Goal: Information Seeking & Learning: Learn about a topic

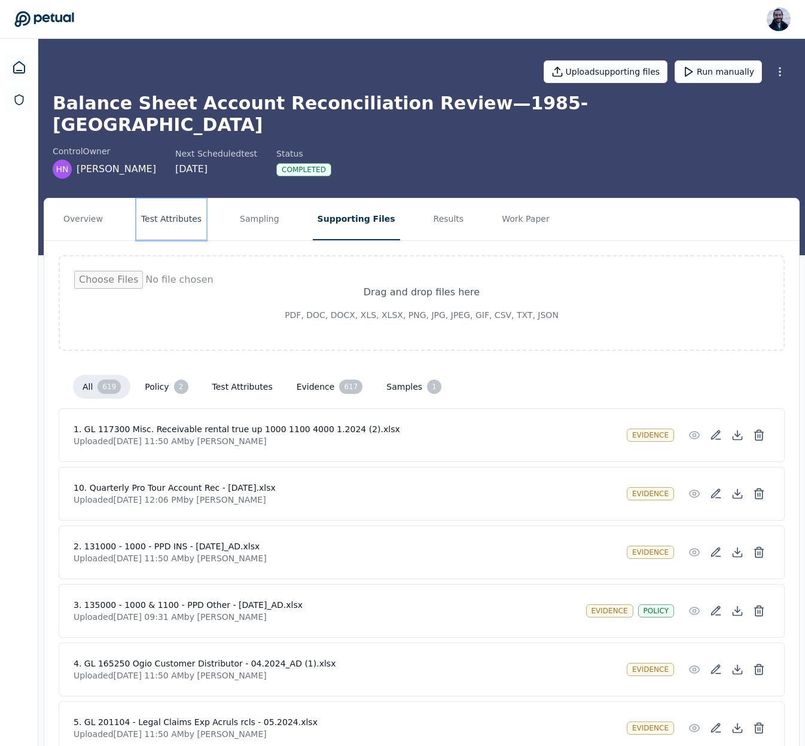
click at [166, 203] on button "Test Attributes" at bounding box center [171, 220] width 70 height 42
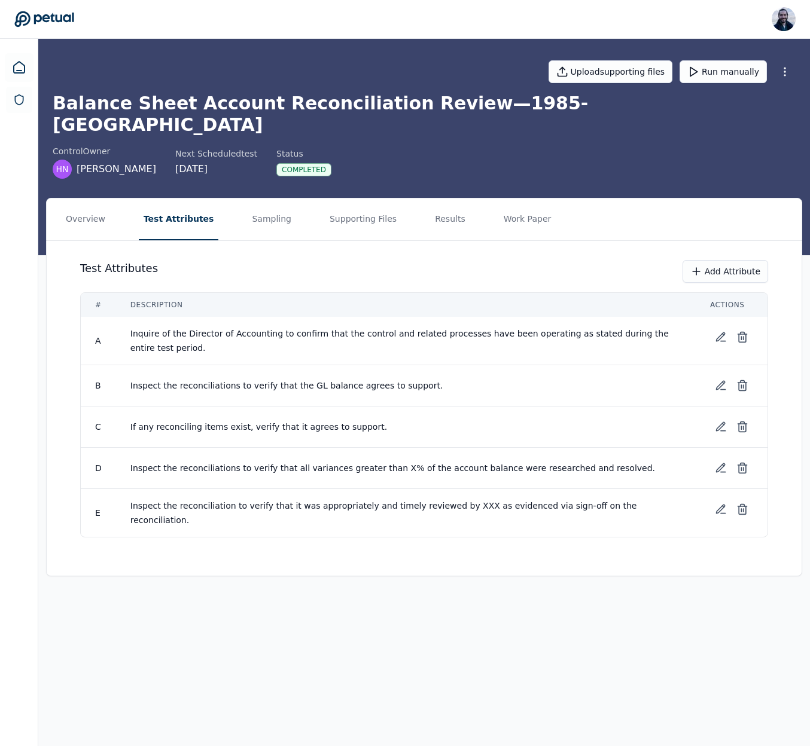
drag, startPoint x: 428, startPoint y: 365, endPoint x: 182, endPoint y: 356, distance: 246.0
click at [182, 365] on td "Inspect the reconciliations to verify that the GL balance agrees to support." at bounding box center [405, 385] width 579 height 41
copy span "Inspect the reconciliations to verify that the GL balance agrees to support."
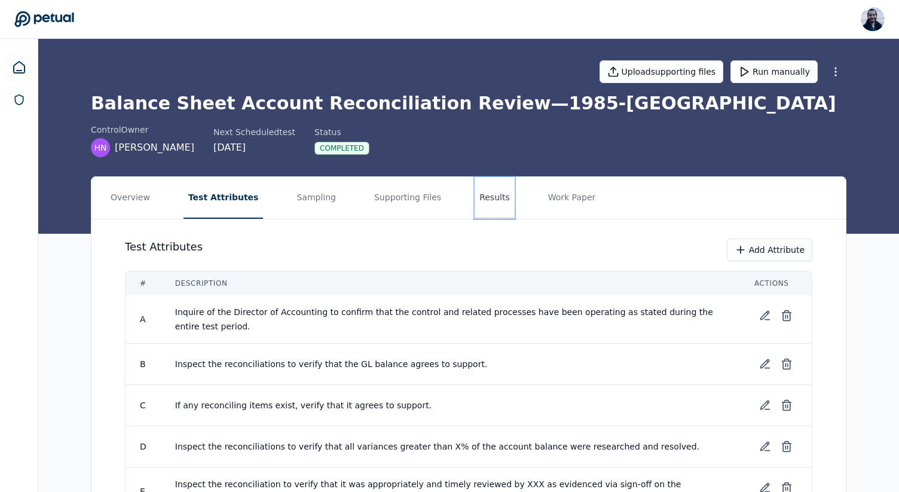
click at [343, 199] on button "Results" at bounding box center [495, 198] width 40 height 42
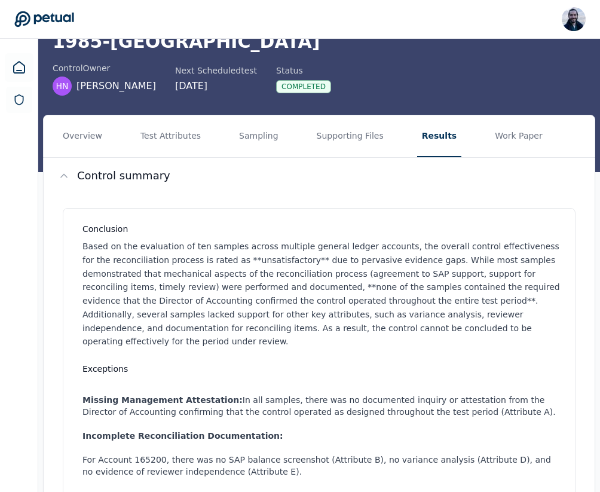
scroll to position [50, 0]
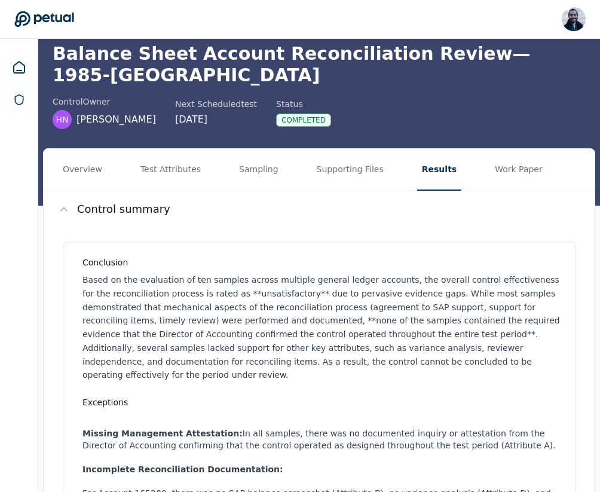
click at [145, 257] on h3 "Conclusion" at bounding box center [322, 263] width 478 height 12
click at [108, 201] on h2 "Control summary" at bounding box center [123, 209] width 93 height 17
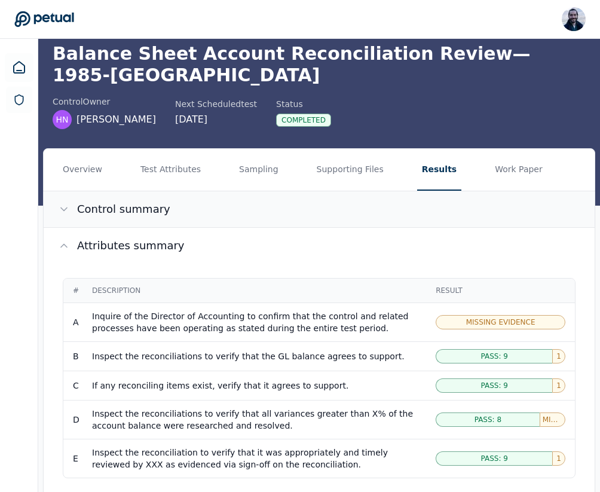
click at [101, 201] on h2 "Control summary" at bounding box center [123, 209] width 93 height 17
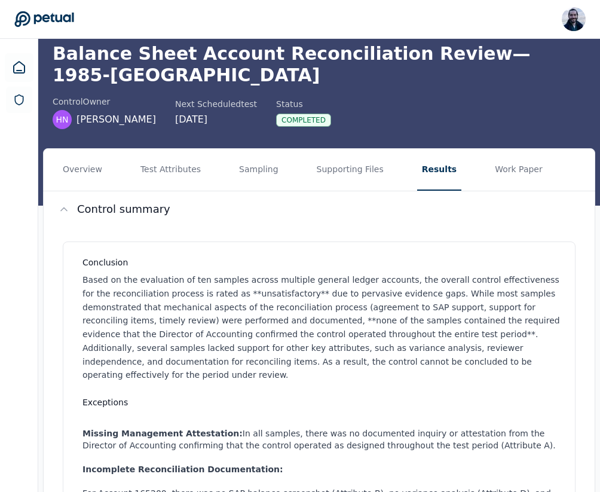
click at [213, 273] on p "Based on the evaluation of ten samples across multiple general ledger accounts,…" at bounding box center [322, 327] width 478 height 109
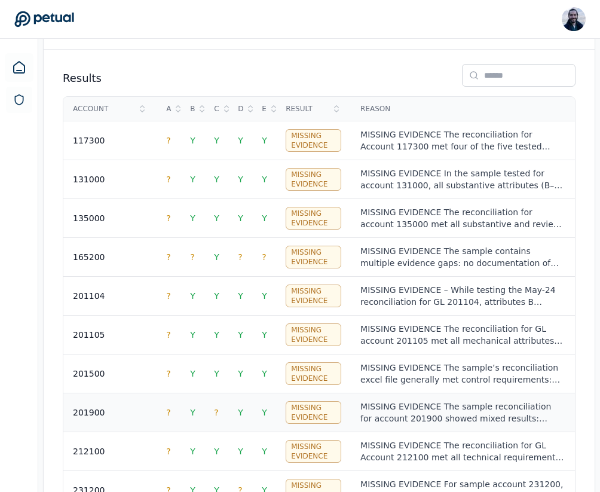
click at [221, 393] on td "?" at bounding box center [217, 412] width 24 height 39
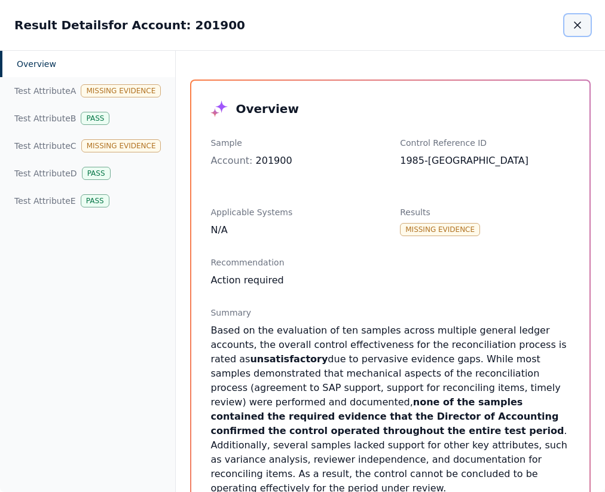
click at [582, 16] on button "button" at bounding box center [577, 25] width 26 height 22
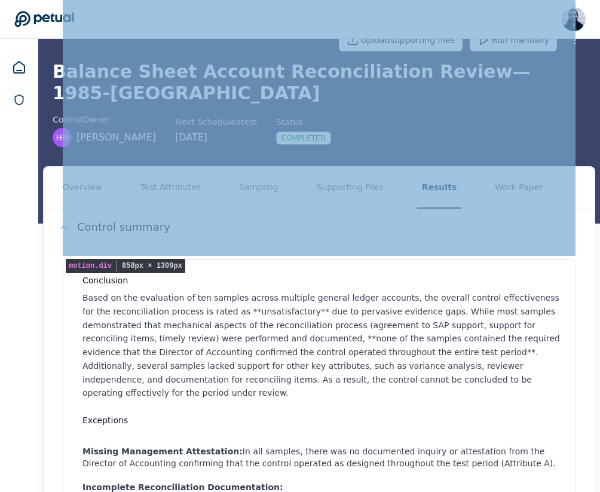
scroll to position [31, 0]
click at [63, 210] on button "Control summary" at bounding box center [319, 228] width 551 height 36
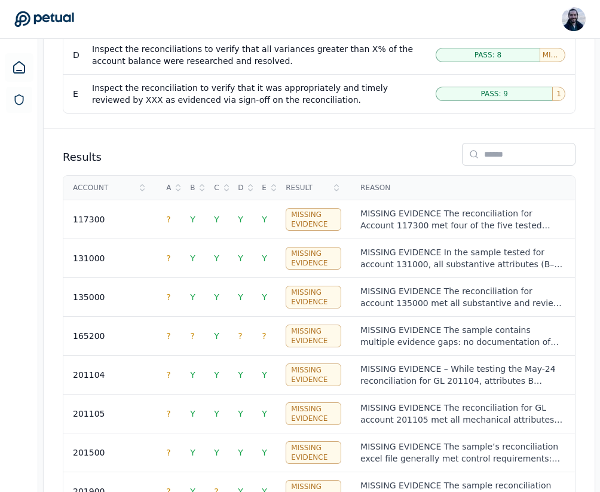
scroll to position [0, 0]
